Goal: Check status: Check status

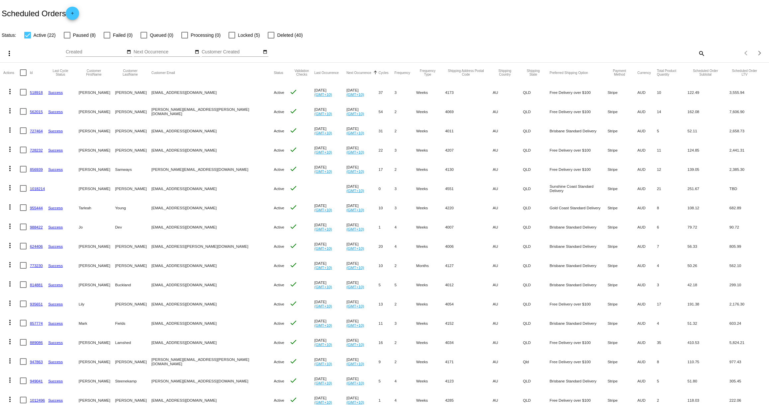
click at [36, 93] on link "518918" at bounding box center [36, 92] width 13 height 4
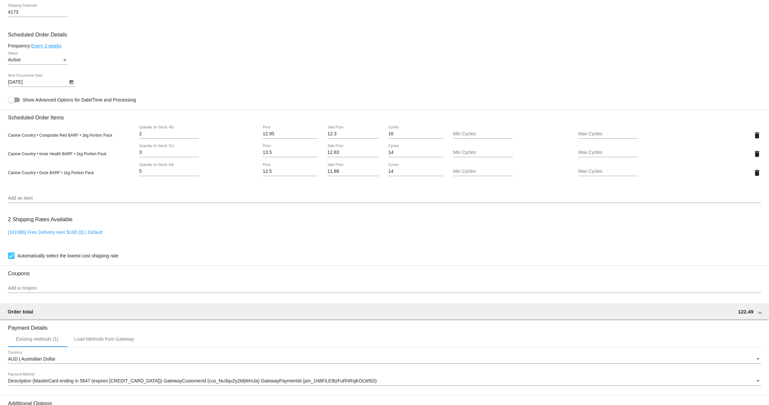
scroll to position [394, 0]
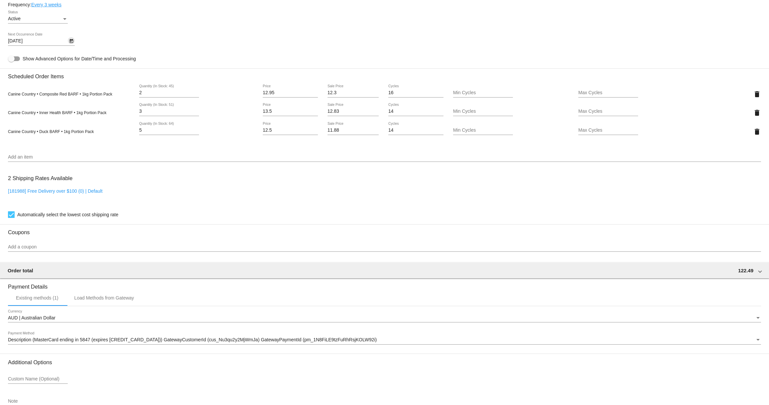
click at [71, 43] on icon "Open calendar" at bounding box center [71, 41] width 4 height 4
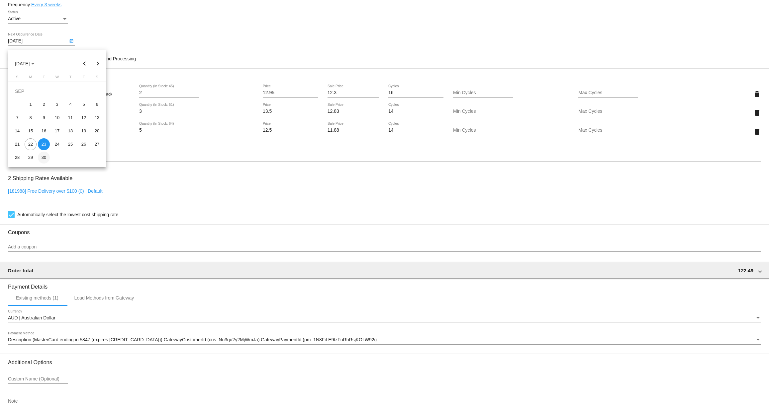
click at [42, 157] on div "30" at bounding box center [44, 158] width 12 height 12
type input "[DATE]"
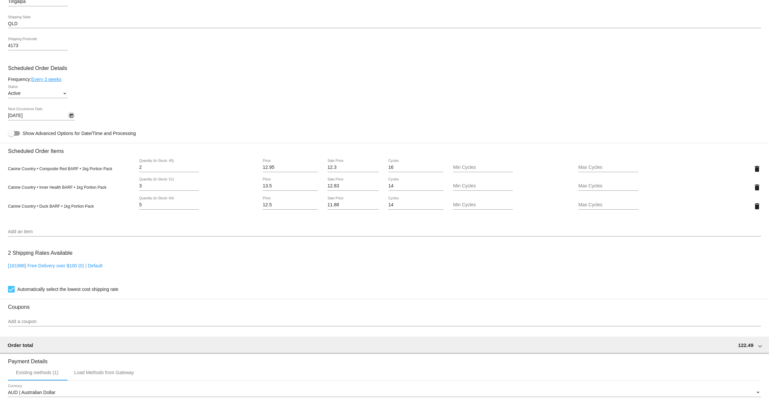
scroll to position [443, 0]
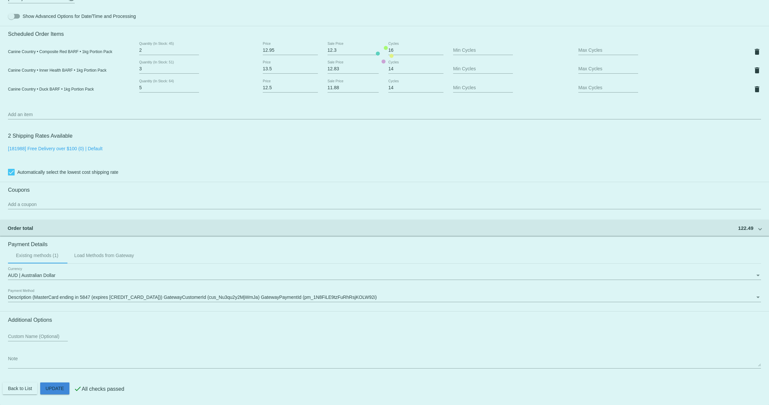
click at [50, 386] on mat-card "Customer 2788525: [PERSON_NAME] [EMAIL_ADDRESS][DOMAIN_NAME] Customer Shipping …" at bounding box center [384, 54] width 769 height 701
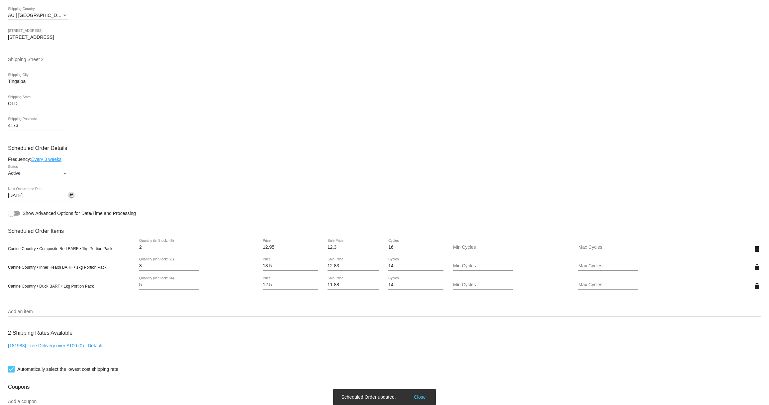
scroll to position [0, 0]
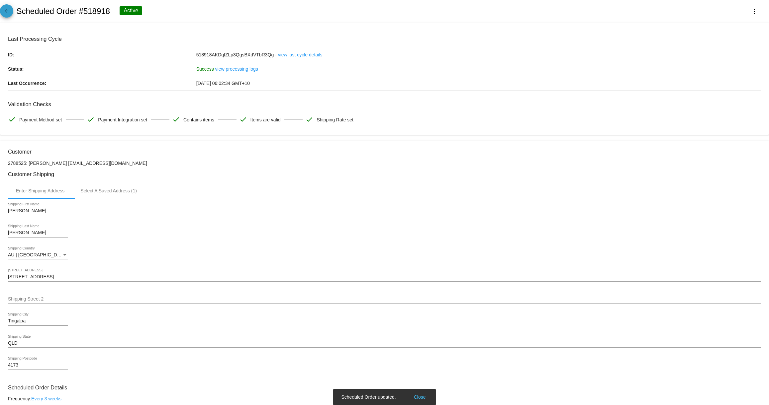
click at [8, 10] on mat-icon "arrow_back" at bounding box center [7, 13] width 8 height 8
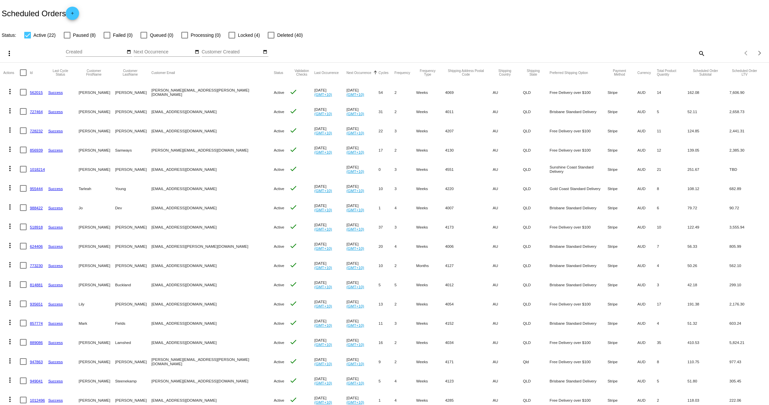
click at [28, 33] on div at bounding box center [27, 35] width 7 height 7
click at [28, 39] on input "Active (22)" at bounding box center [27, 39] width 0 height 0
checkbox input "false"
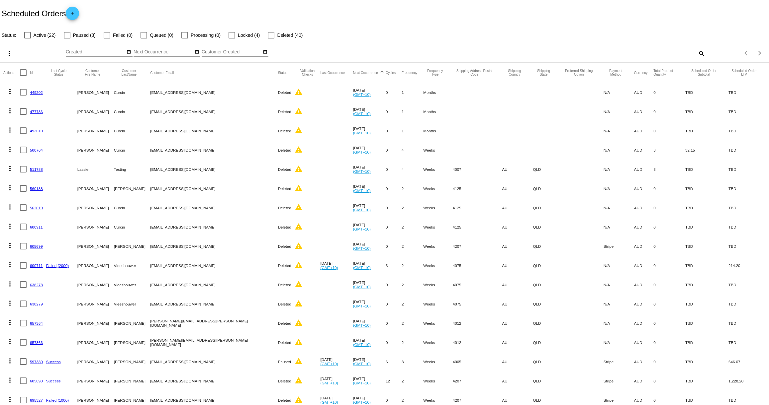
click at [268, 35] on div at bounding box center [271, 35] width 7 height 7
click at [271, 39] on input "Deleted (40)" at bounding box center [271, 39] width 0 height 0
click at [353, 73] on button "Next Occurrence" at bounding box center [365, 73] width 25 height 4
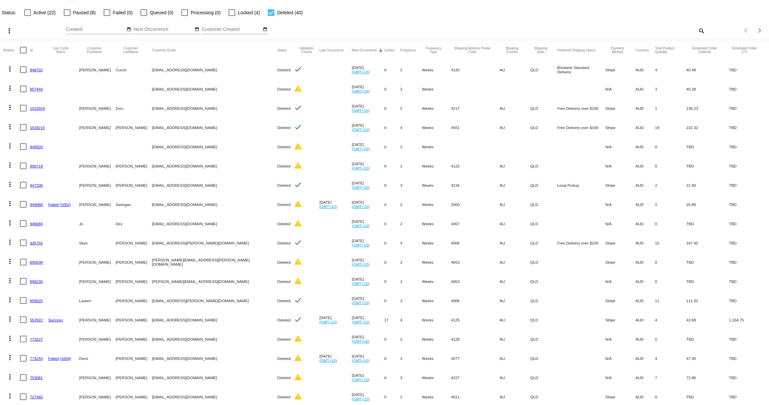
scroll to position [27, 0]
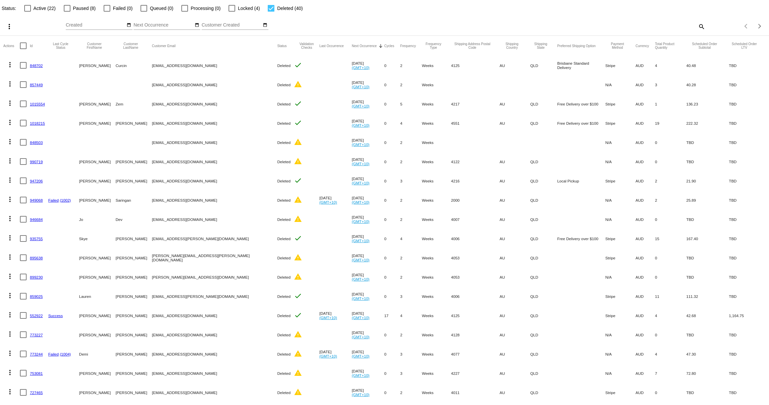
click at [268, 7] on div at bounding box center [271, 8] width 7 height 7
click at [271, 12] on input "Deleted (40)" at bounding box center [271, 12] width 0 height 0
checkbox input "false"
click at [34, 8] on span "Active (22)" at bounding box center [45, 8] width 22 height 8
click at [28, 12] on input "Active (22)" at bounding box center [27, 12] width 0 height 0
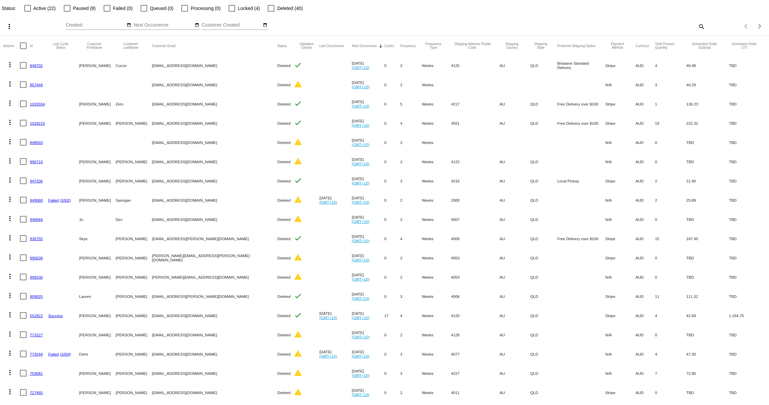
checkbox input "true"
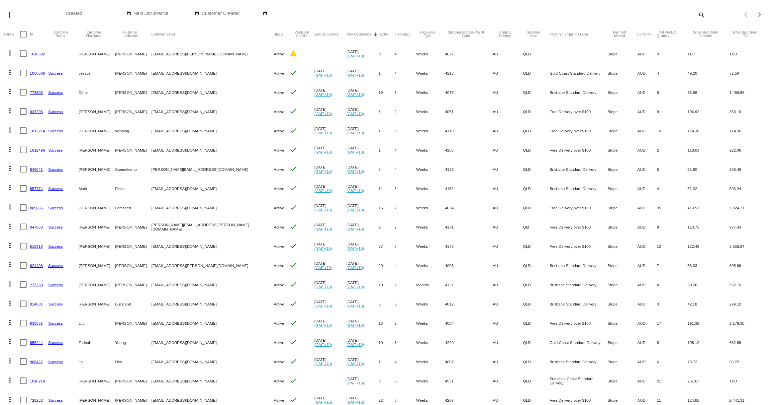
scroll to position [0, 0]
